Goal: Book appointment/travel/reservation

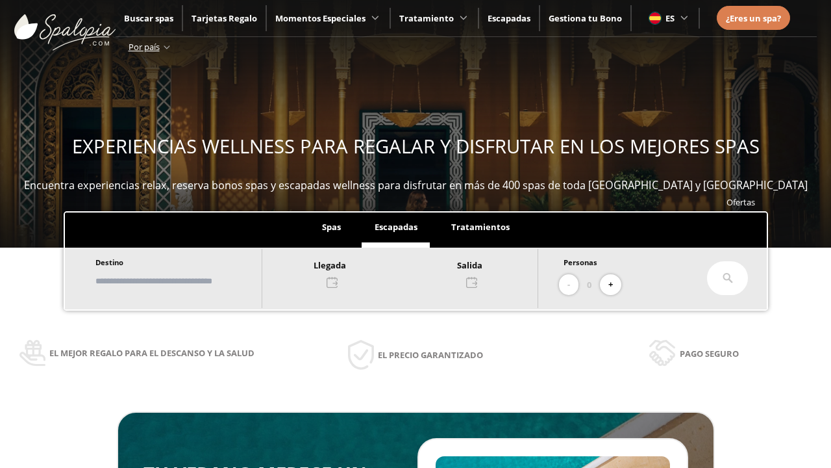
click at [183, 281] on input "text" at bounding box center [173, 280] width 162 height 23
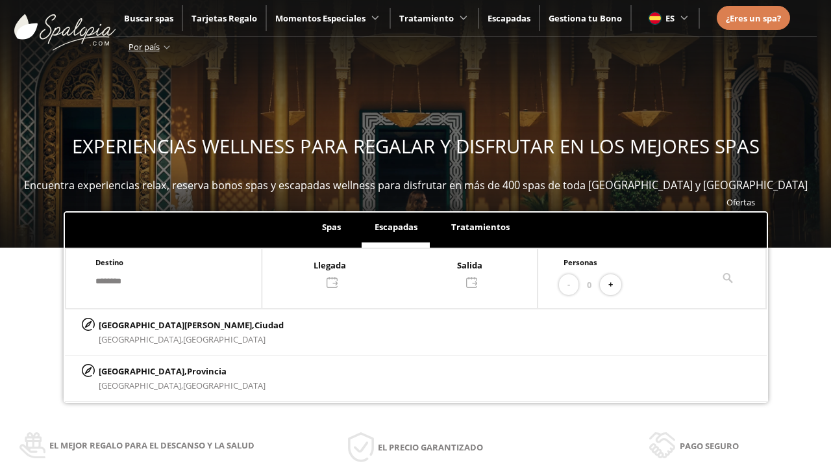
click at [413, 272] on div at bounding box center [399, 272] width 275 height 31
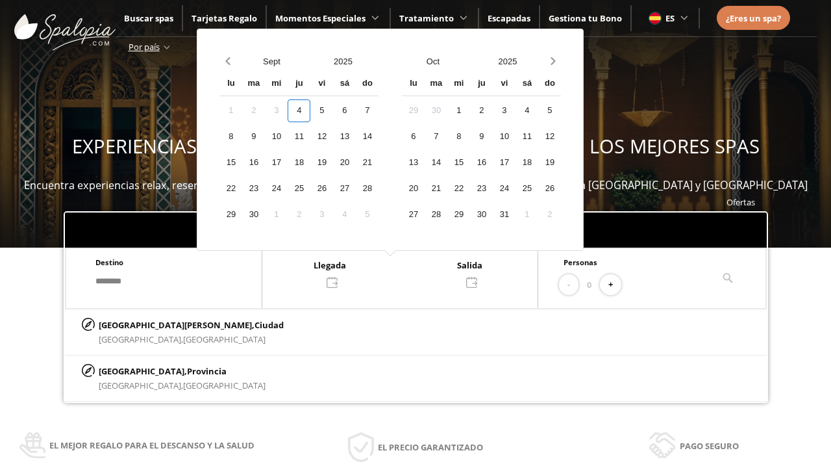
click at [356, 110] on div "6" at bounding box center [344, 110] width 23 height 23
click at [379, 110] on div "7" at bounding box center [367, 110] width 23 height 23
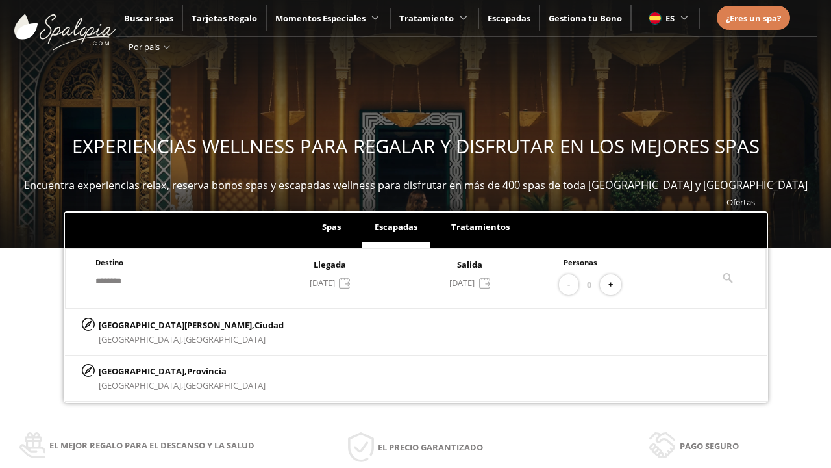
click at [615, 284] on button "+" at bounding box center [610, 284] width 21 height 21
click at [163, 324] on p "[GEOGRAPHIC_DATA][PERSON_NAME], [GEOGRAPHIC_DATA]" at bounding box center [191, 325] width 185 height 14
type input "**********"
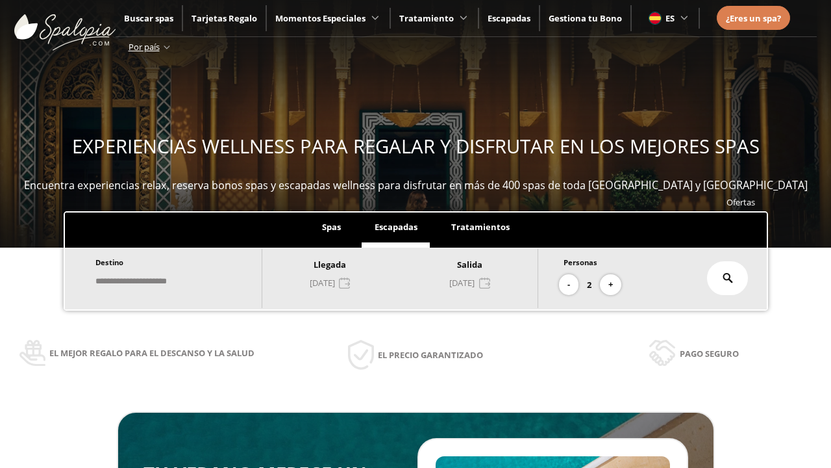
click at [728, 278] on icon at bounding box center [728, 278] width 10 height 10
